Goal: Check status: Check status

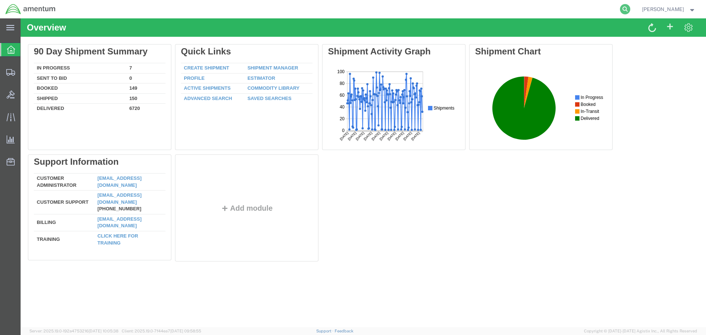
click at [630, 9] on icon at bounding box center [625, 9] width 10 height 10
click at [416, 10] on input "search" at bounding box center [507, 9] width 223 height 18
paste input "391665921709"
type input "391665921709"
click at [630, 7] on icon at bounding box center [625, 9] width 10 height 10
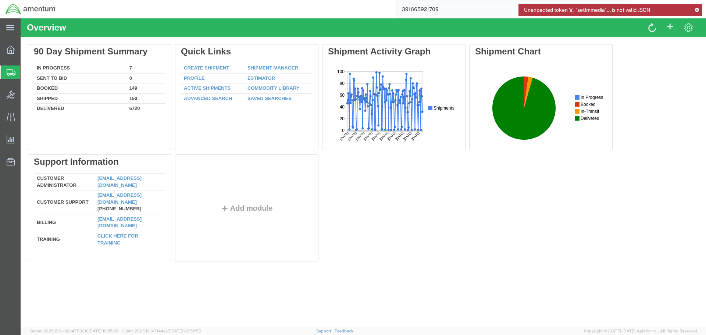
click at [696, 9] on icon at bounding box center [696, 10] width 5 height 4
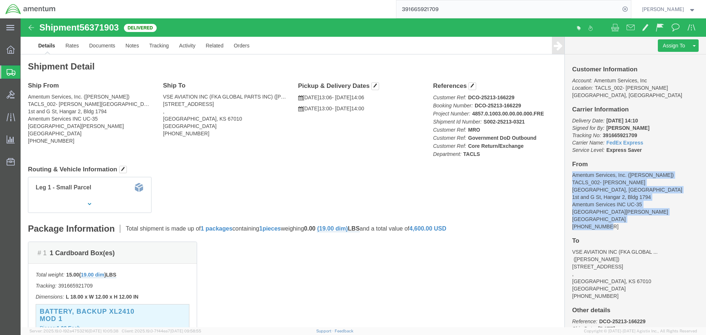
drag, startPoint x: 547, startPoint y: 150, endPoint x: 614, endPoint y: 198, distance: 83.0
click div "Customer Information Account: Amentum Services, Inc Location: TACLS_002- [PERSO…"
copy address "Amentum Services, Inc. ([PERSON_NAME]) TACLS_002- [PERSON_NAME][GEOGRAPHIC_DATA…"
